Goal: Find specific page/section: Find specific page/section

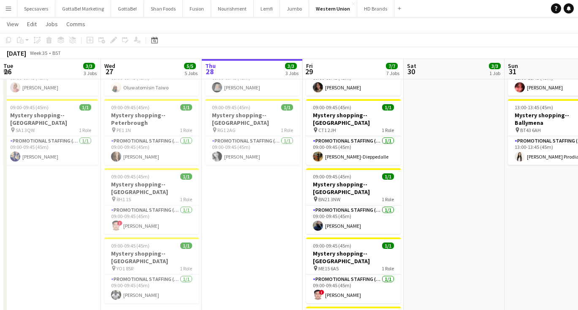
scroll to position [0, 224]
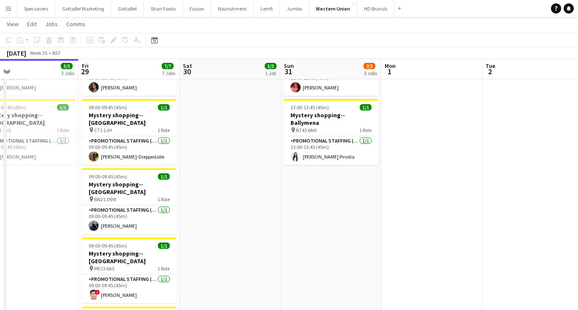
click at [10, 9] on app-icon "Menu" at bounding box center [8, 8] width 7 height 7
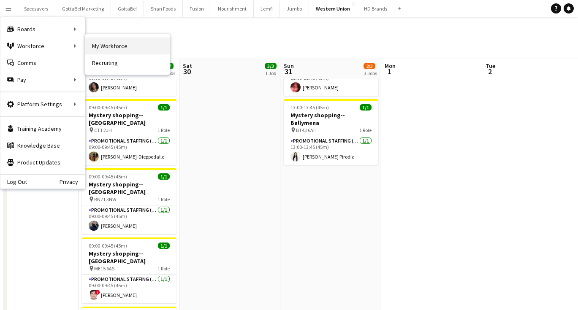
click at [103, 46] on link "My Workforce" at bounding box center [127, 46] width 84 height 17
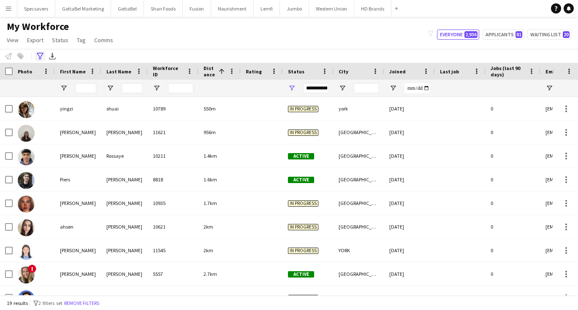
click at [39, 54] on icon "Advanced filters" at bounding box center [40, 56] width 7 height 7
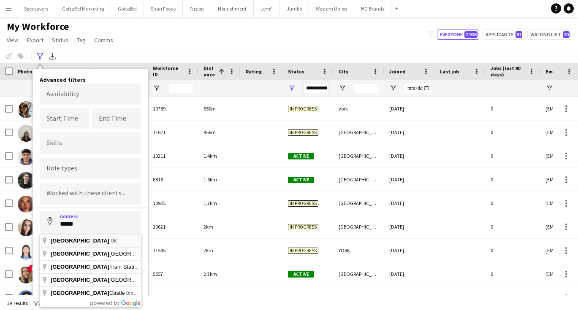
type input "*********"
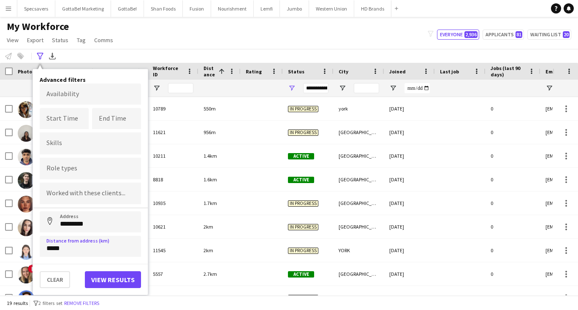
click at [113, 284] on button "View results" at bounding box center [113, 279] width 56 height 17
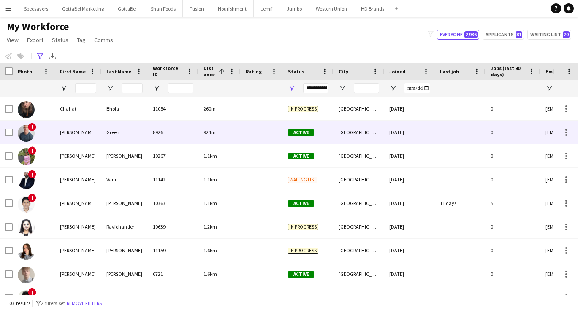
click at [89, 125] on div "[PERSON_NAME]" at bounding box center [78, 132] width 46 height 23
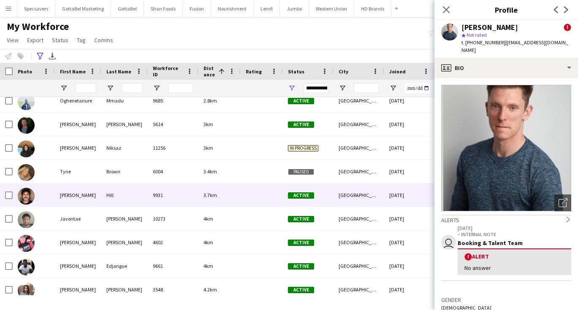
click at [116, 187] on div "Hill" at bounding box center [124, 195] width 46 height 23
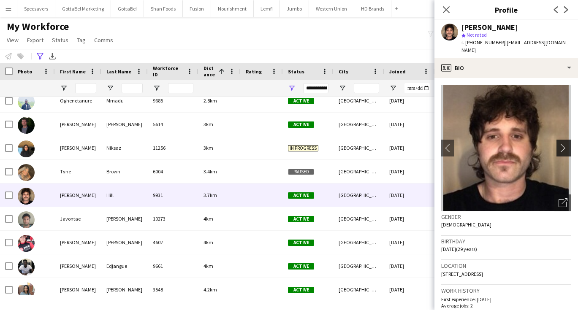
click at [568, 144] on app-icon "chevron-right" at bounding box center [564, 148] width 13 height 9
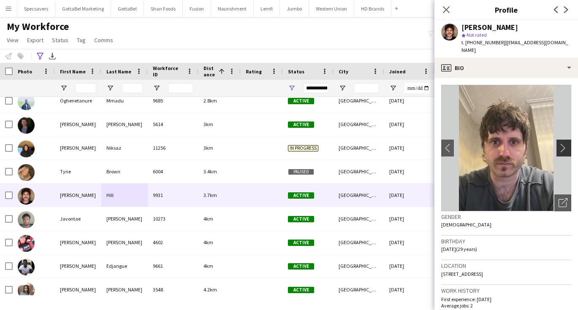
click at [568, 144] on app-icon "chevron-right" at bounding box center [564, 148] width 13 height 9
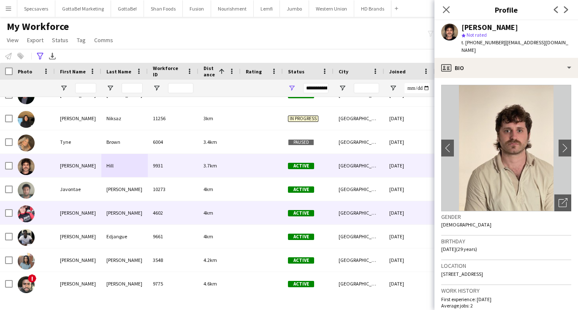
click at [191, 214] on div "4602" at bounding box center [173, 212] width 51 height 23
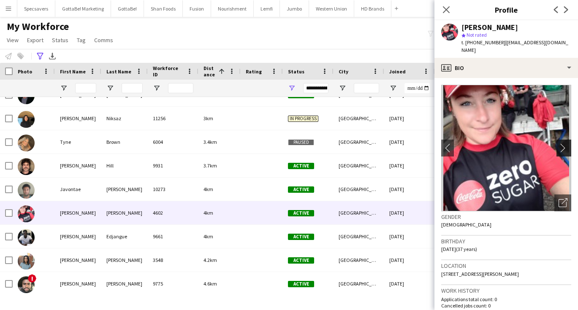
click at [564, 144] on app-icon "chevron-right" at bounding box center [564, 148] width 13 height 9
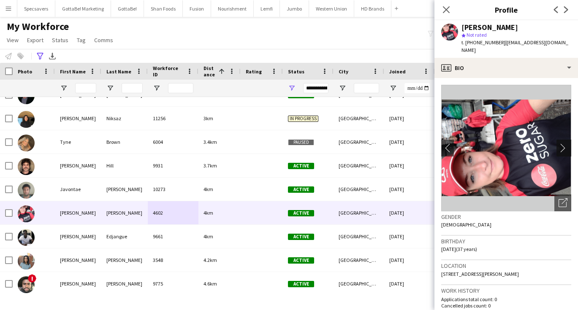
click at [564, 144] on app-icon "chevron-right" at bounding box center [564, 148] width 13 height 9
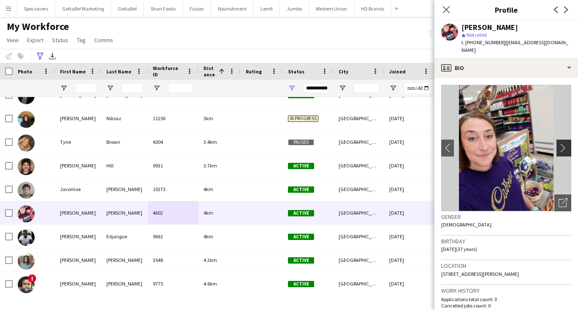
click at [564, 144] on app-icon "chevron-right" at bounding box center [564, 148] width 13 height 9
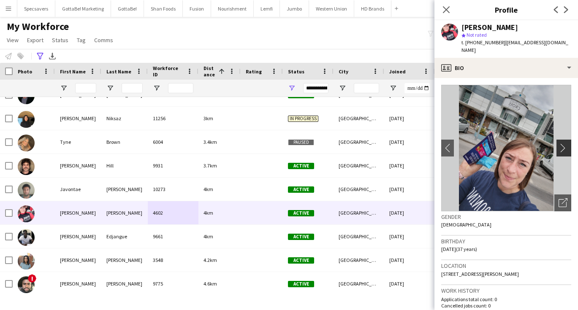
click at [564, 144] on app-icon "chevron-right" at bounding box center [564, 148] width 13 height 9
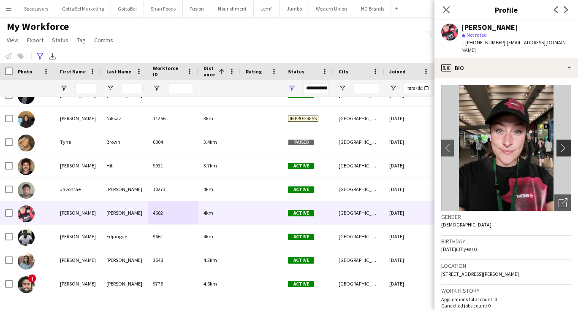
click at [564, 144] on app-icon "chevron-right" at bounding box center [564, 148] width 13 height 9
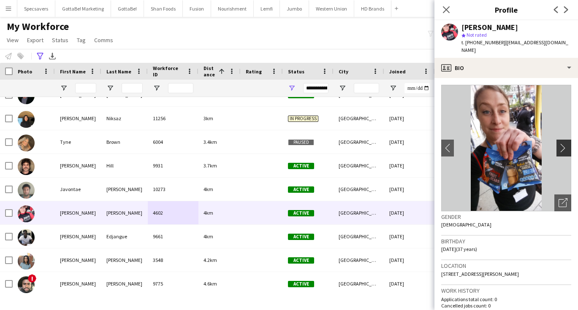
click at [564, 144] on app-icon "chevron-right" at bounding box center [564, 148] width 13 height 9
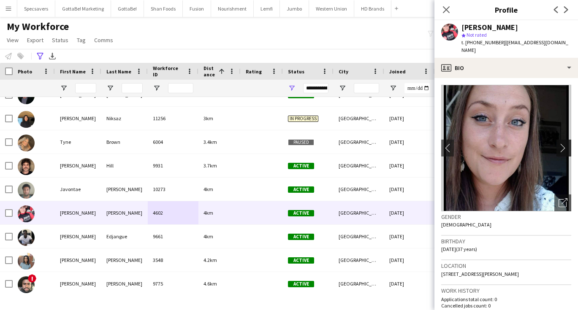
click at [564, 144] on app-icon "chevron-right" at bounding box center [564, 148] width 13 height 9
